Goal: Task Accomplishment & Management: Manage account settings

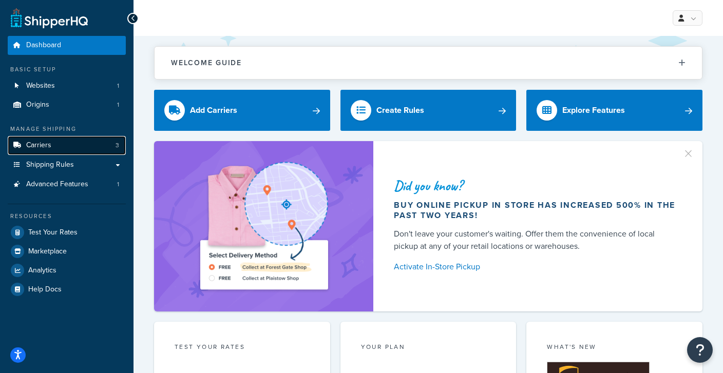
click at [47, 145] on span "Carriers" at bounding box center [38, 145] width 25 height 9
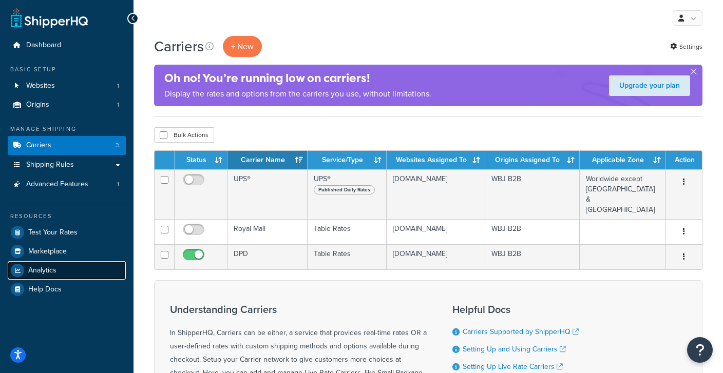
click at [48, 274] on span "Analytics" at bounding box center [42, 270] width 28 height 9
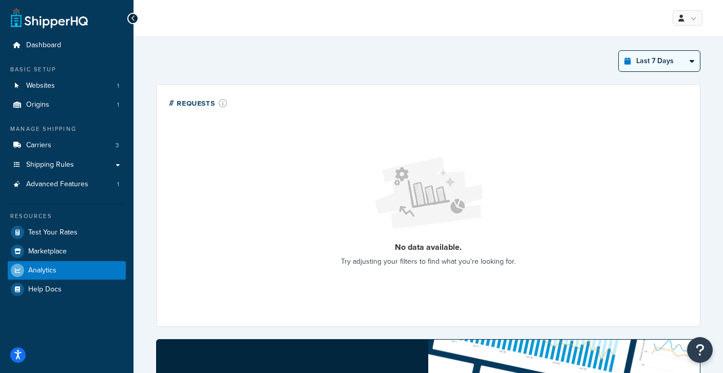
select select "last_3_months"
click option "Last 3 Months" at bounding box center [0, 0] width 0 height 0
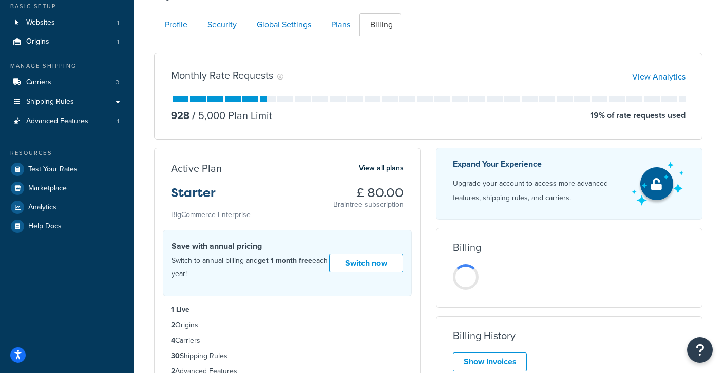
scroll to position [64, 0]
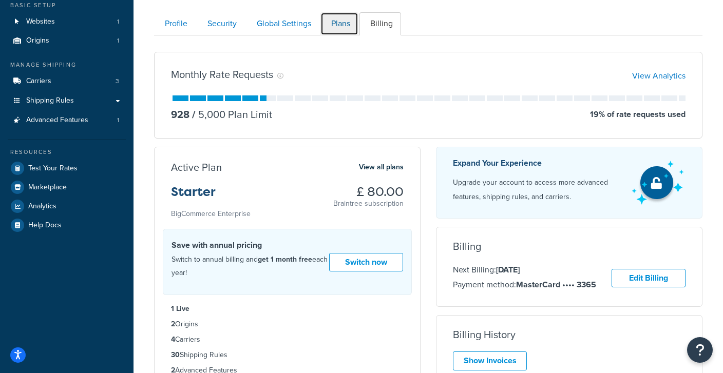
click at [338, 26] on link "Plans" at bounding box center [339, 23] width 38 height 23
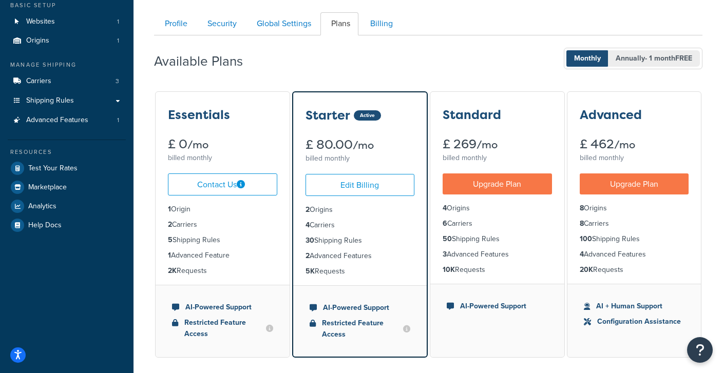
click at [621, 57] on span "Annually - 1 month FREE" at bounding box center [654, 58] width 92 height 16
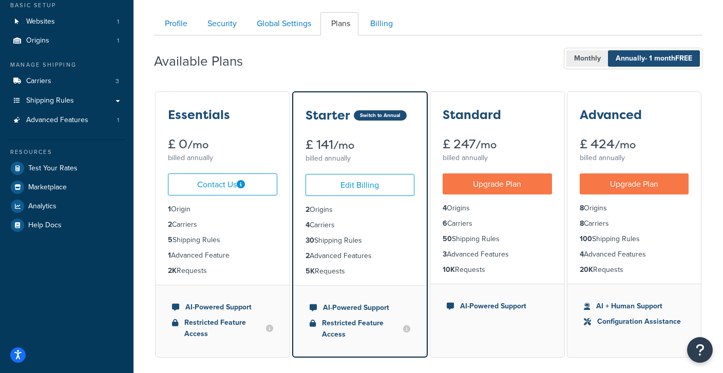
click at [585, 58] on span "Monthly" at bounding box center [587, 58] width 42 height 16
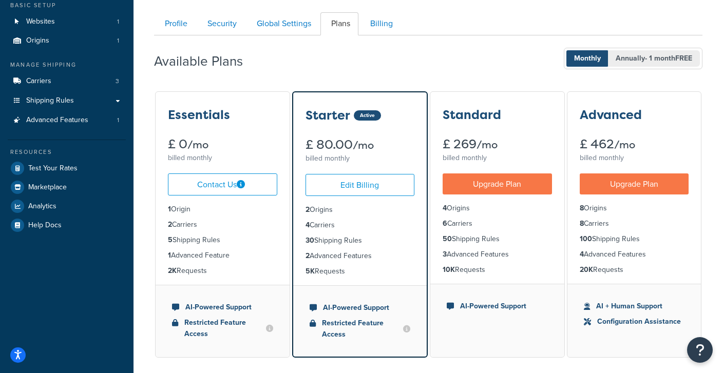
click at [632, 58] on span "Annually - 1 month FREE" at bounding box center [654, 58] width 92 height 16
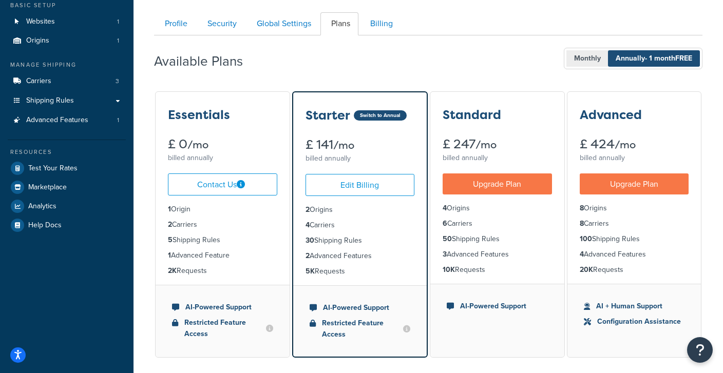
click at [593, 59] on span "Monthly" at bounding box center [587, 58] width 42 height 16
